Goal: Transaction & Acquisition: Purchase product/service

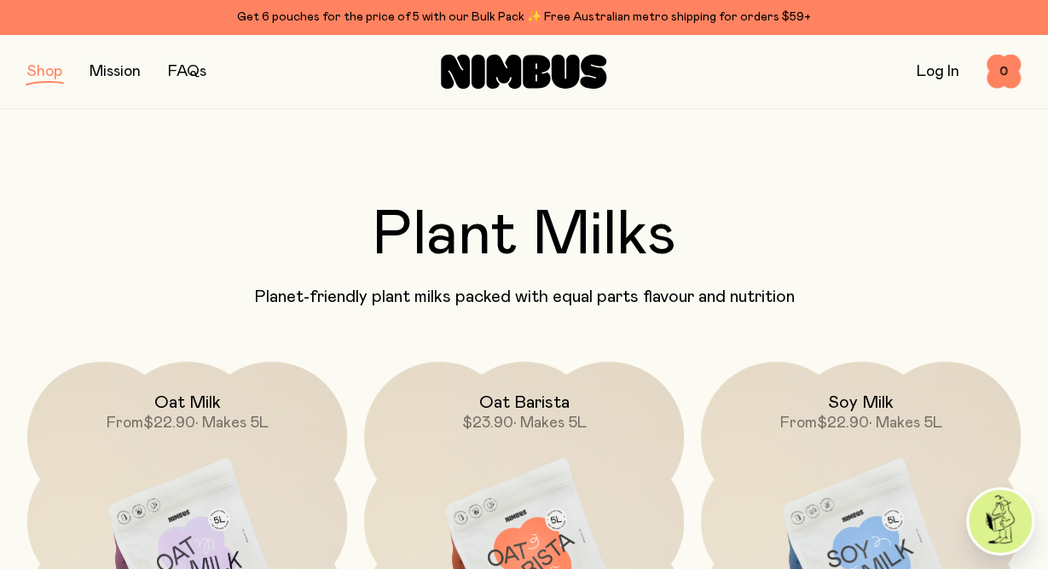
click at [694, 208] on h2 "Plant Milks" at bounding box center [523, 235] width 993 height 61
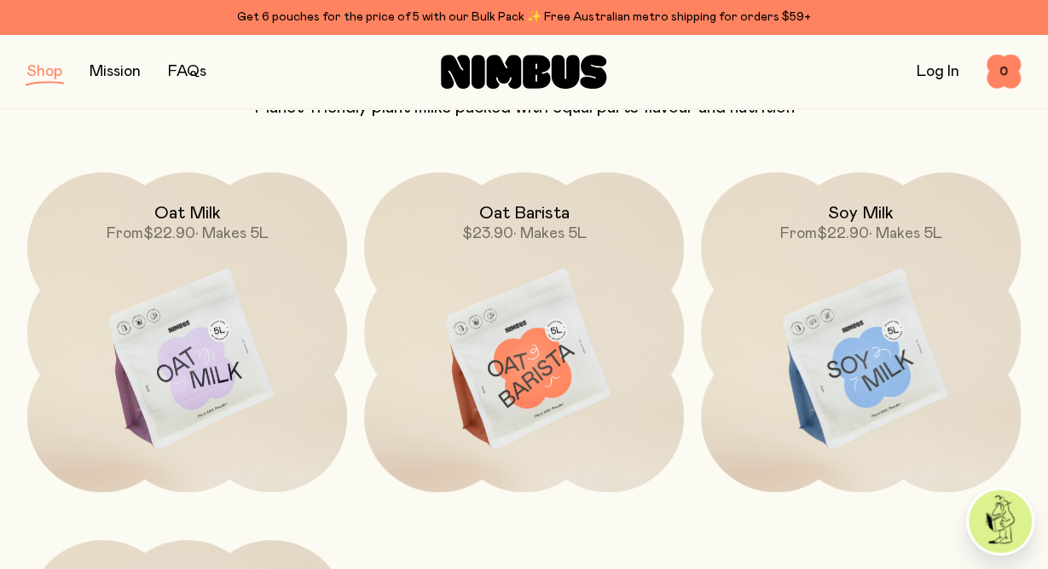
scroll to position [189, 0]
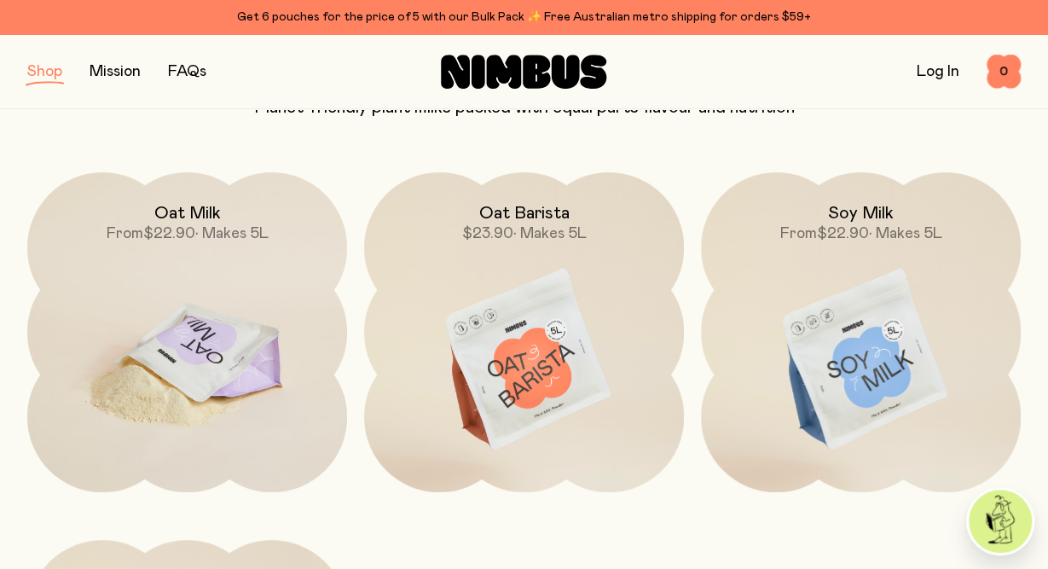
click at [226, 347] on img at bounding box center [187, 360] width 320 height 376
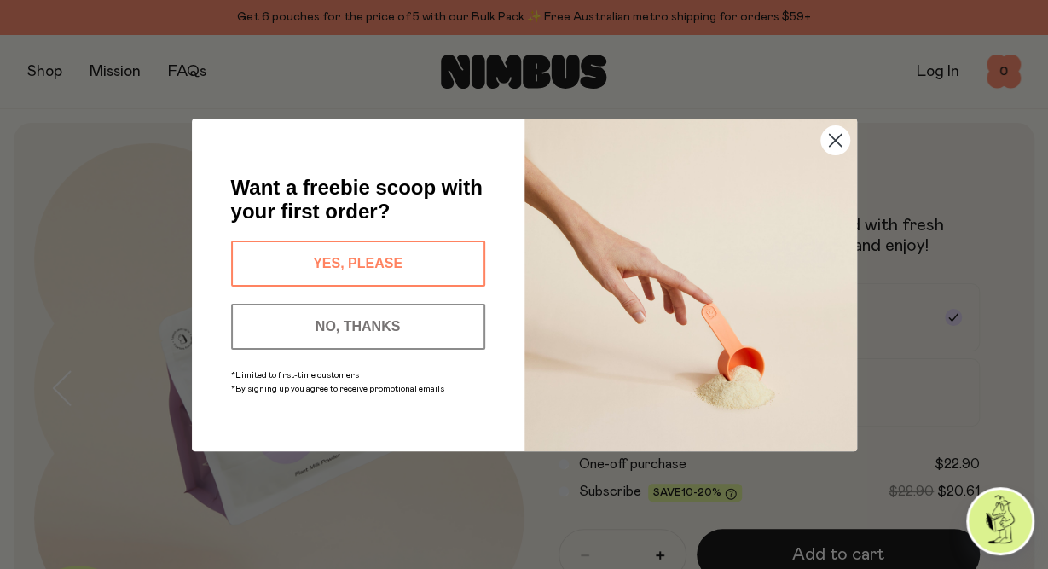
click at [345, 321] on button "NO, THANKS" at bounding box center [358, 326] width 254 height 46
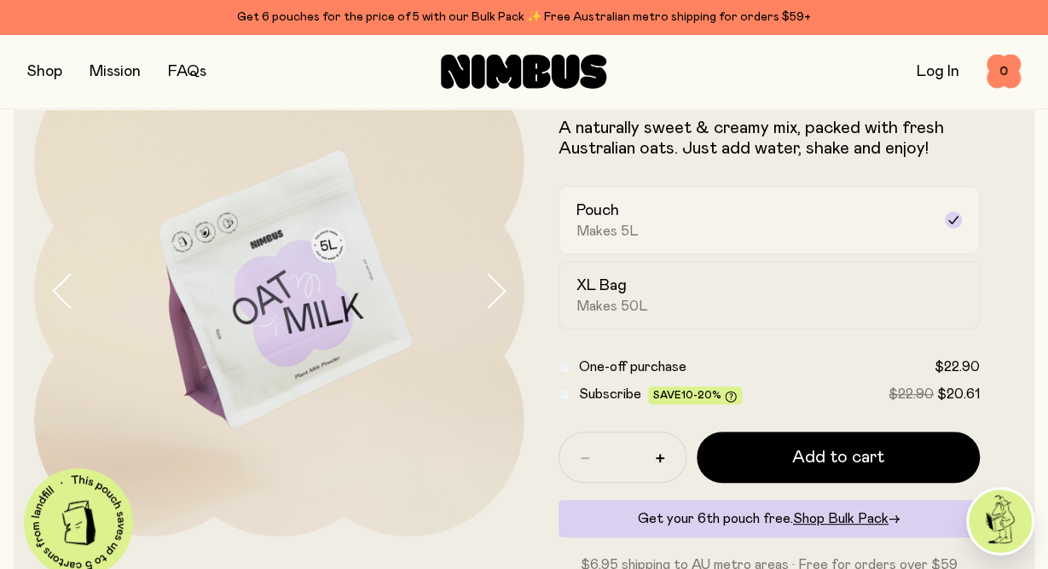
scroll to position [107, 0]
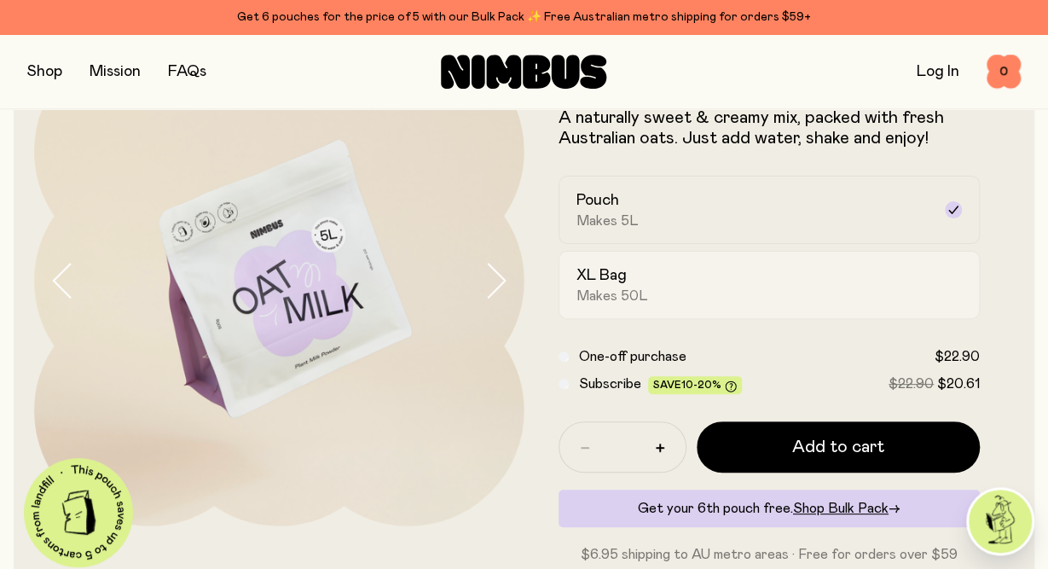
click at [647, 281] on div "XL Bag Makes 50L" at bounding box center [754, 284] width 356 height 39
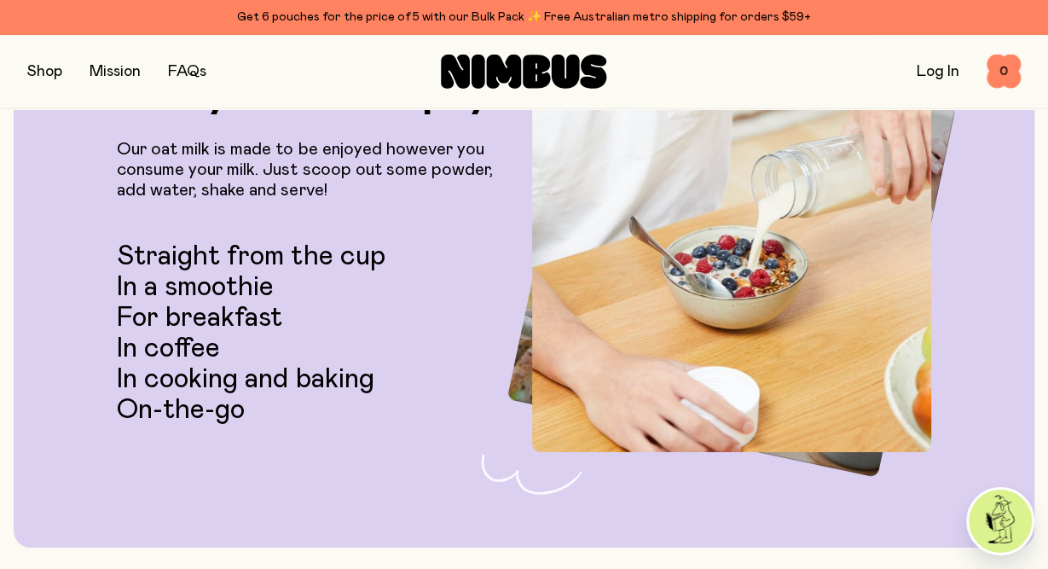
scroll to position [2912, 0]
